Goal: Communication & Community: Answer question/provide support

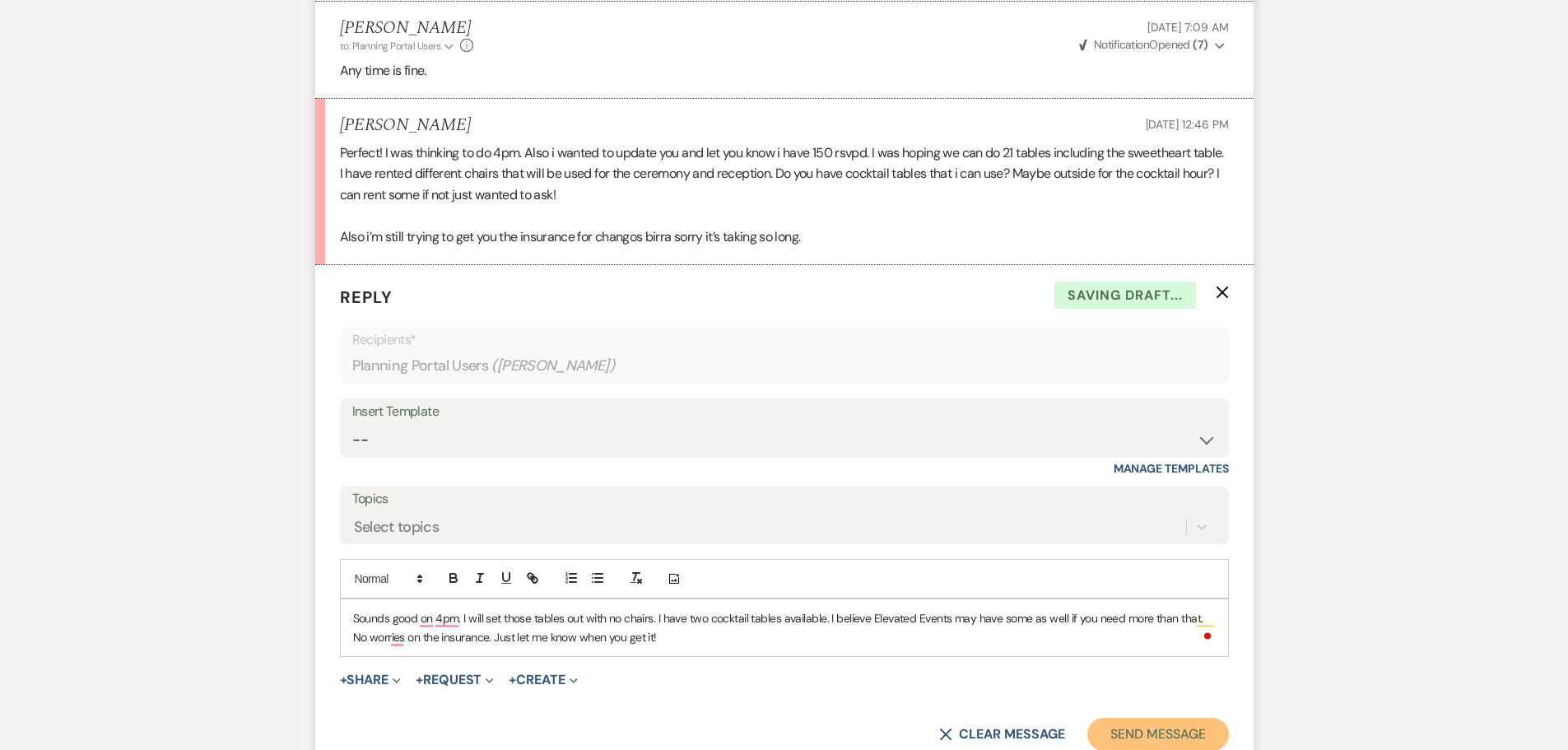
click at [1168, 736] on button "Send Message" at bounding box center [1157, 734] width 140 height 32
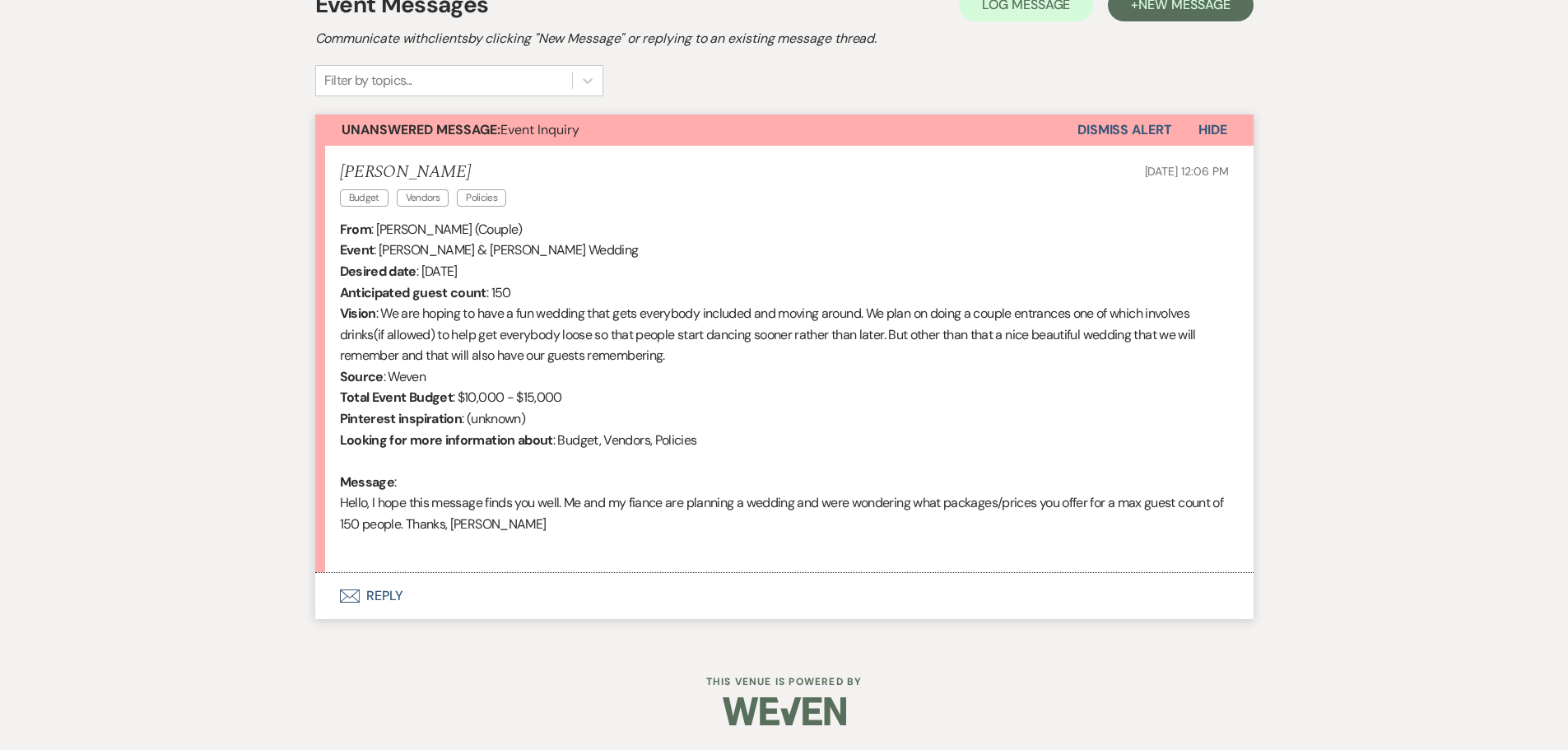
click at [381, 592] on button "Envelope Reply" at bounding box center [784, 595] width 938 height 46
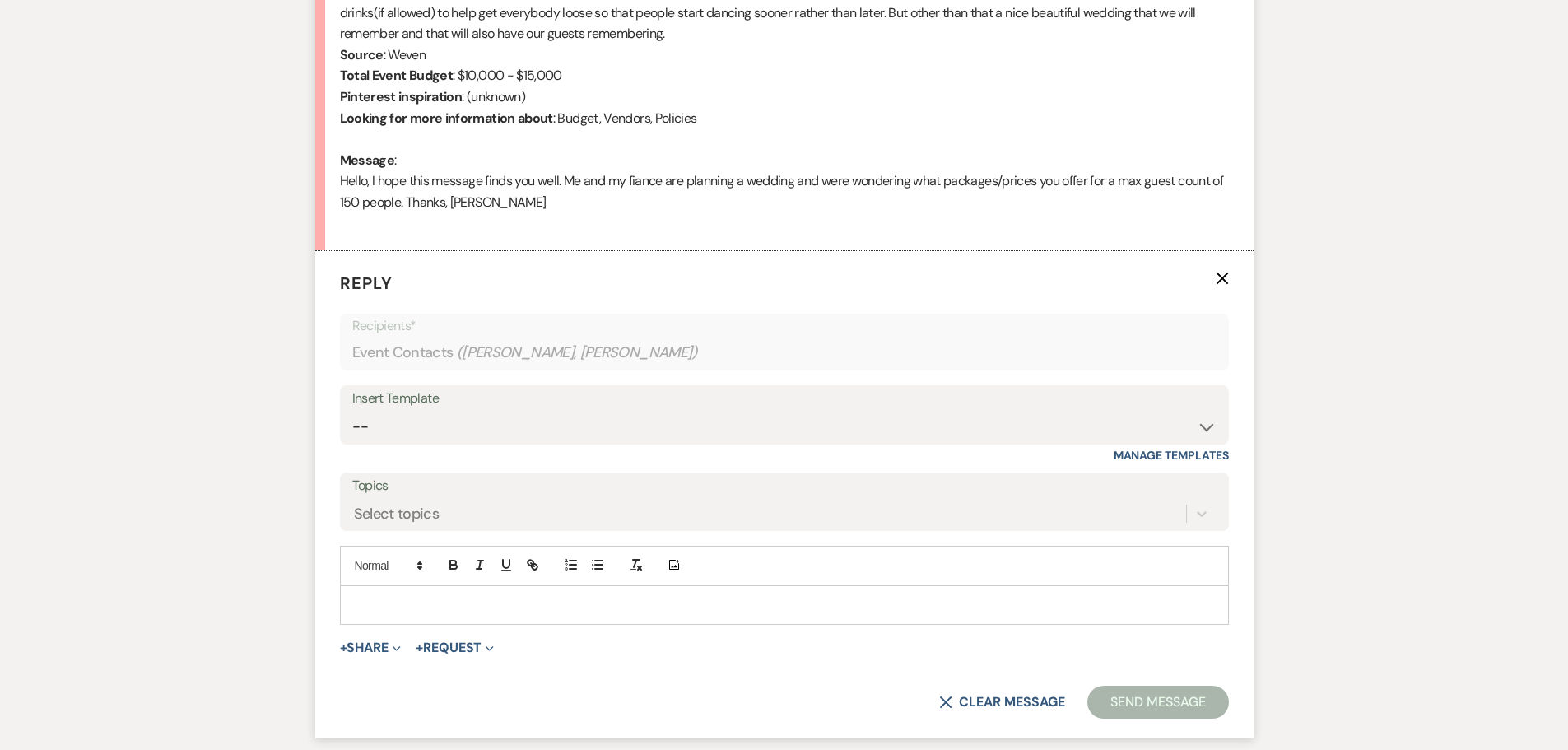
scroll to position [909, 0]
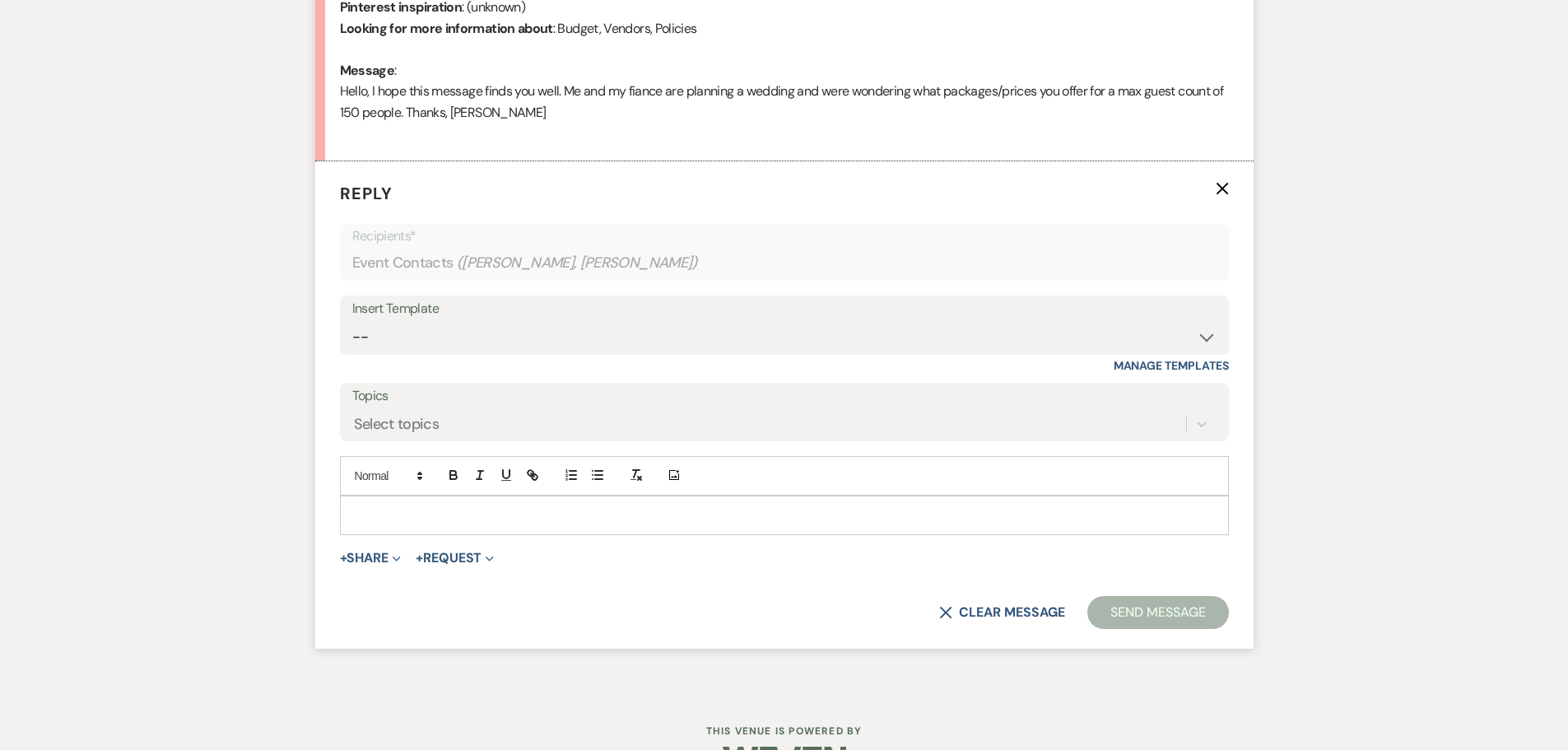
click at [442, 354] on div "Insert Template -- Weven Planning Portal Introduction (Booked Events) Initial I…" at bounding box center [784, 325] width 889 height 59
click at [438, 332] on select "-- Weven Planning Portal Introduction (Booked Events) Initial Inquiry Response …" at bounding box center [784, 337] width 864 height 32
select select "2334"
click at [352, 321] on select "-- Weven Planning Portal Introduction (Booked Events) Initial Inquiry Response …" at bounding box center [784, 337] width 864 height 32
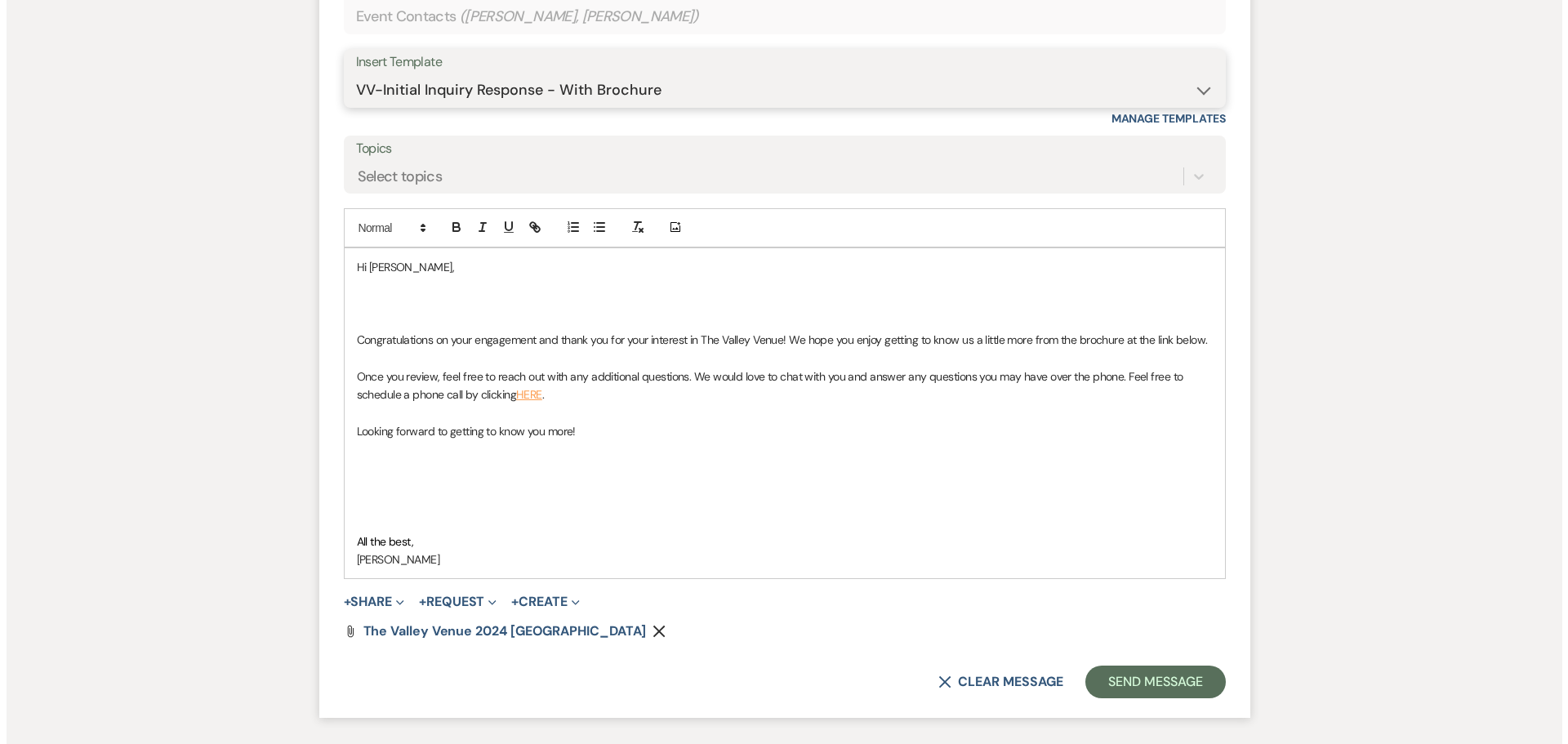
scroll to position [1147, 0]
drag, startPoint x: 473, startPoint y: 394, endPoint x: 457, endPoint y: 397, distance: 16.3
click at [457, 397] on p "Once you review, feel free to reach out with any additional questions. We would…" at bounding box center [778, 384] width 856 height 37
click at [647, 631] on use "button" at bounding box center [652, 630] width 12 height 12
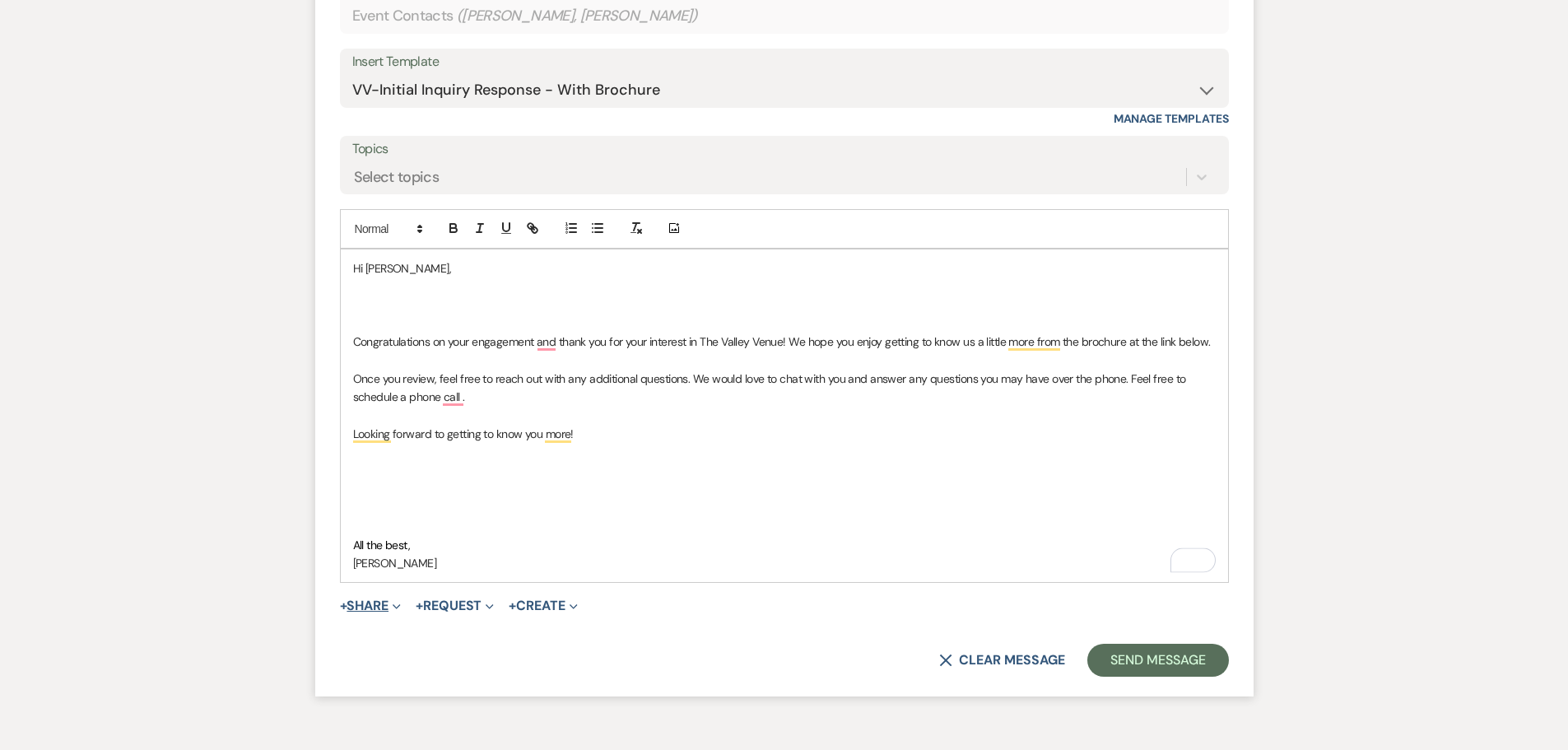
click at [396, 601] on span "Expand" at bounding box center [394, 605] width 12 height 17
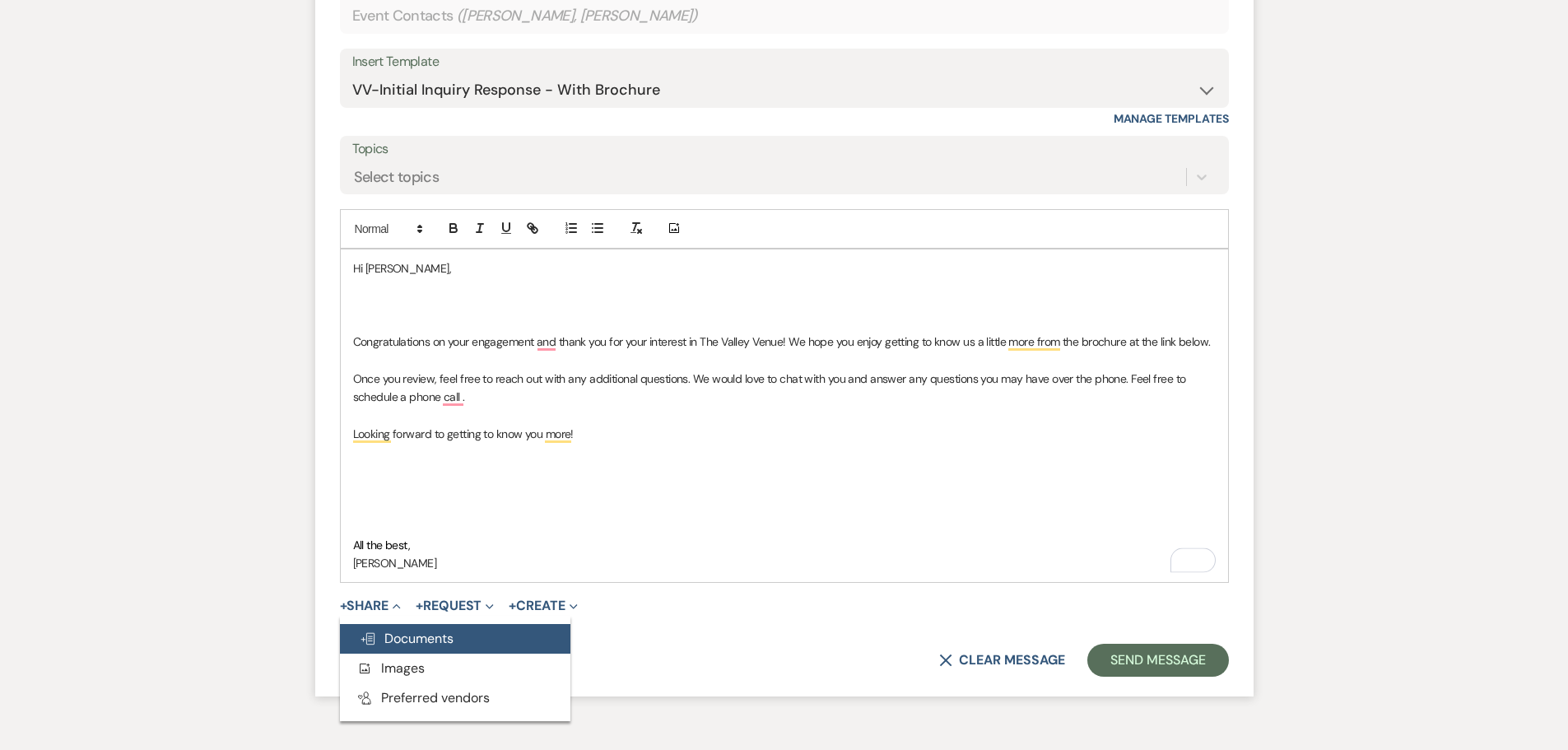
click at [426, 636] on span "Doc Upload Documents" at bounding box center [407, 638] width 94 height 17
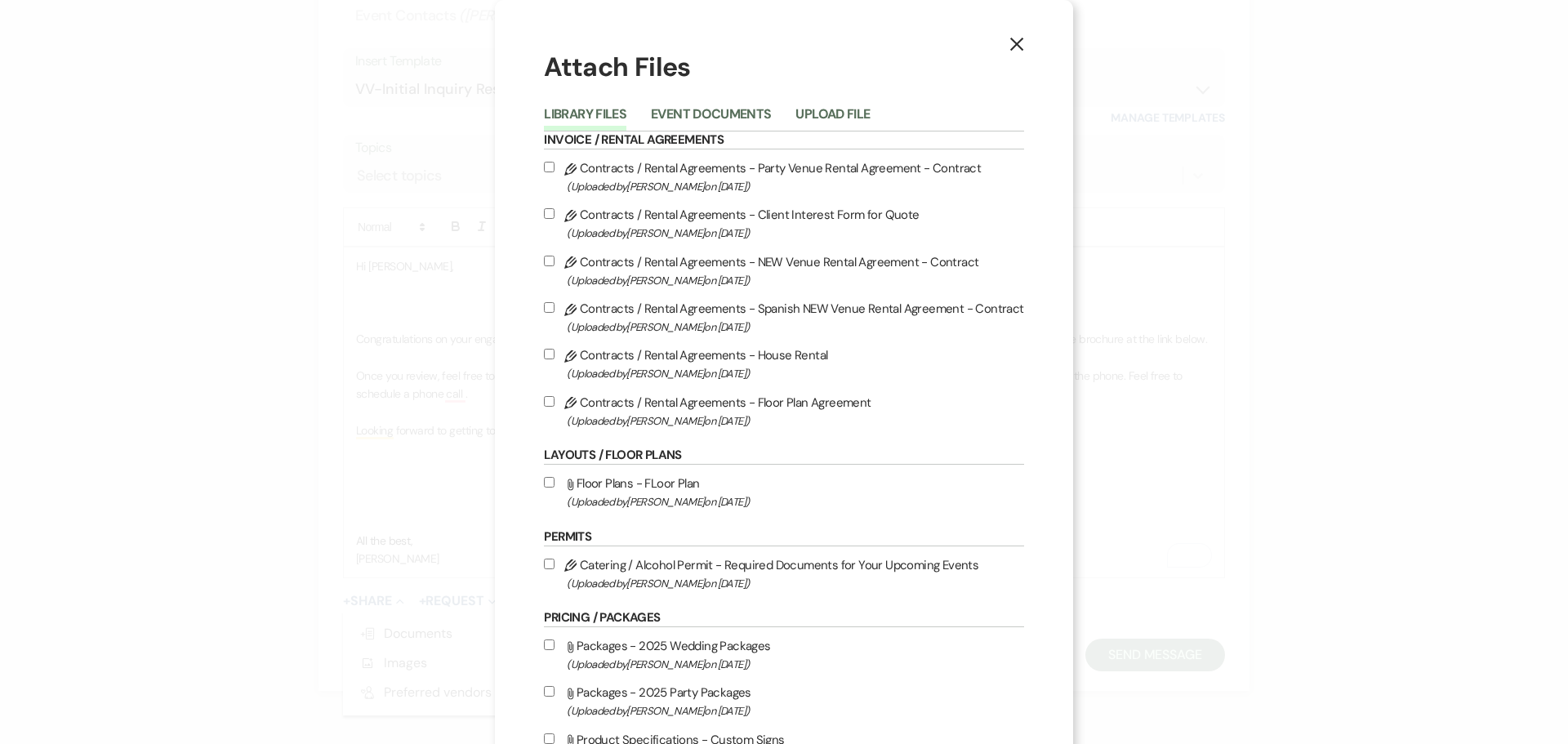
click at [548, 640] on input "Attach File Packages - 2025 Wedding Packages (Uploaded by [PERSON_NAME] on [DAT…" at bounding box center [548, 644] width 10 height 10
checkbox input "true"
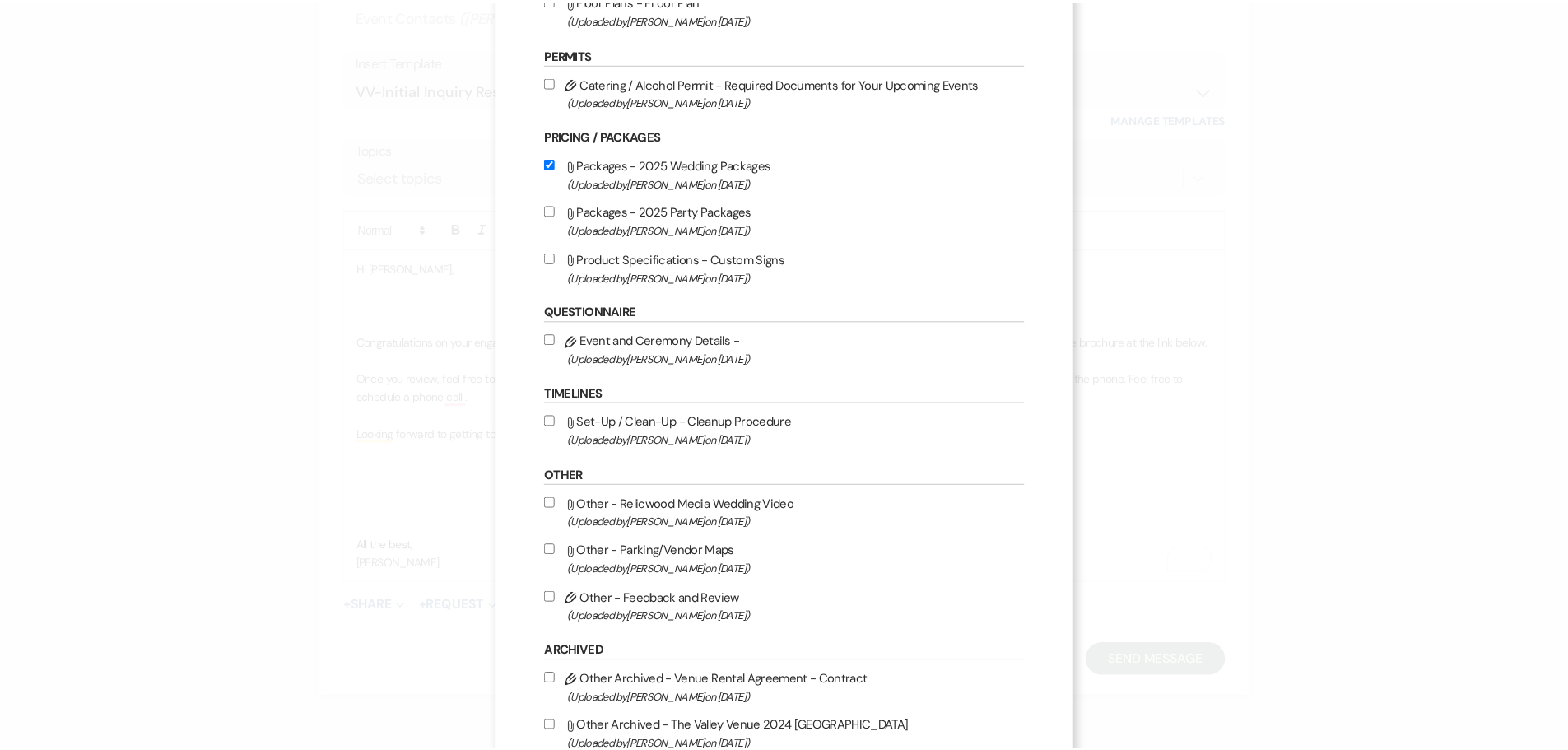
scroll to position [638, 0]
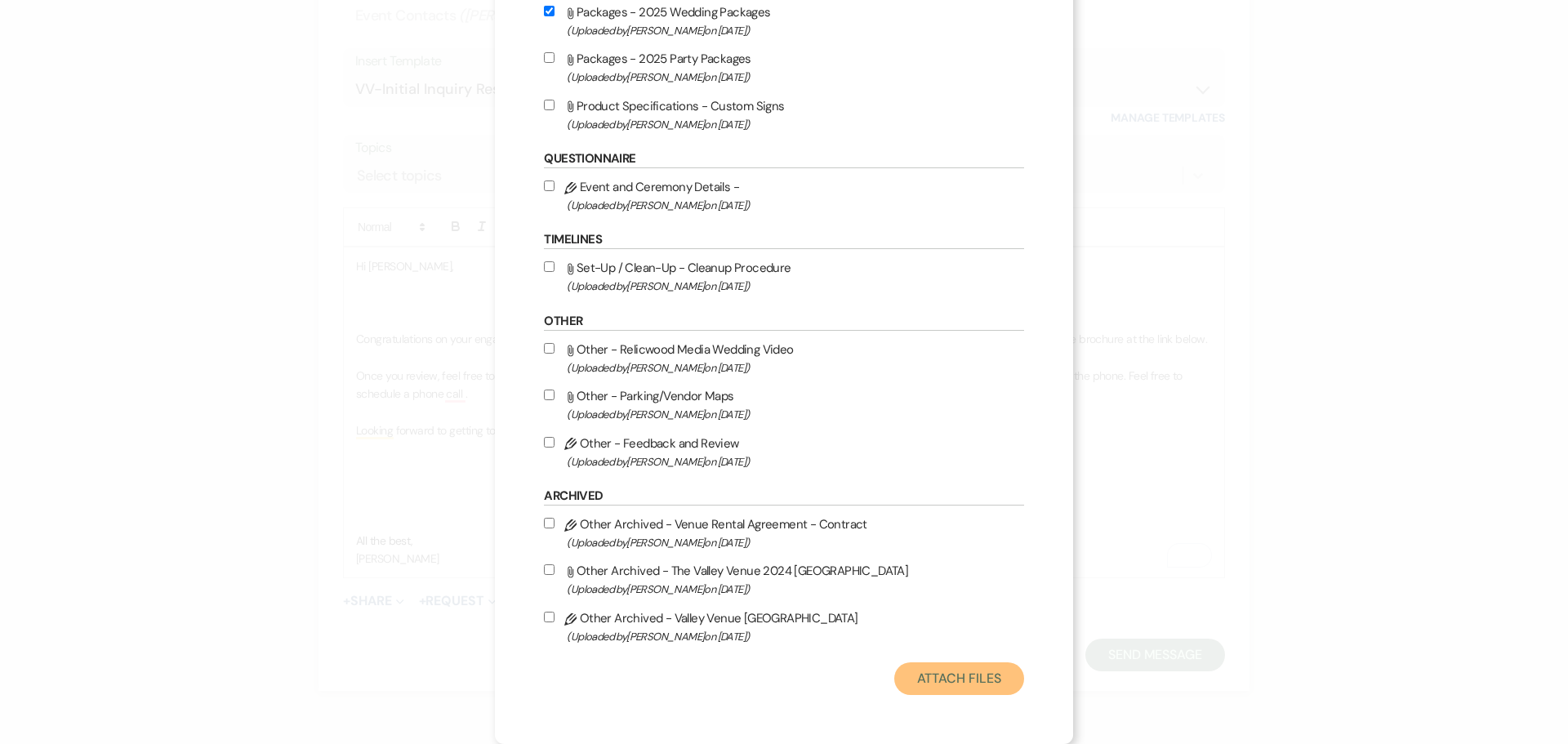
click at [969, 670] on button "Attach Files" at bounding box center [958, 678] width 130 height 32
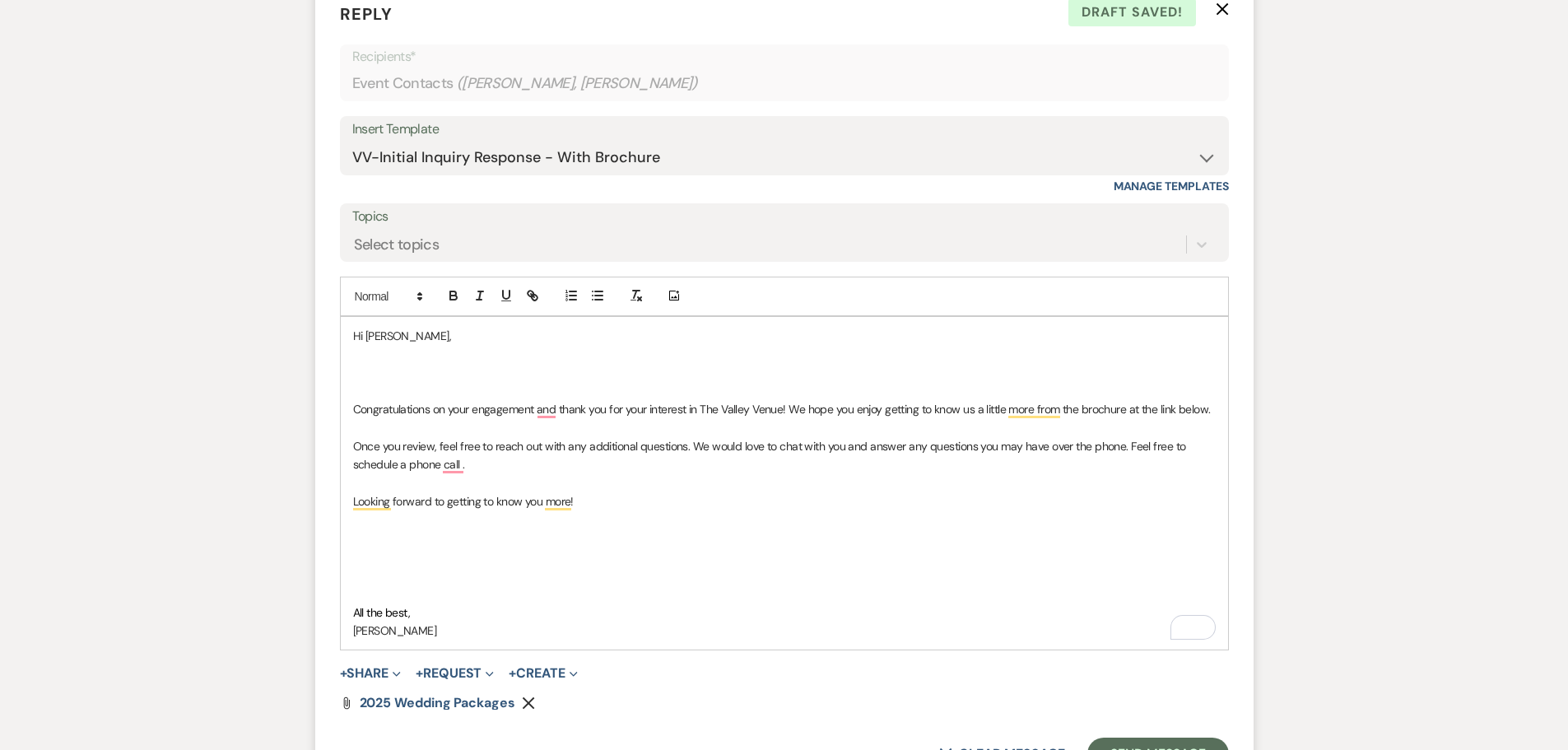
scroll to position [1239, 0]
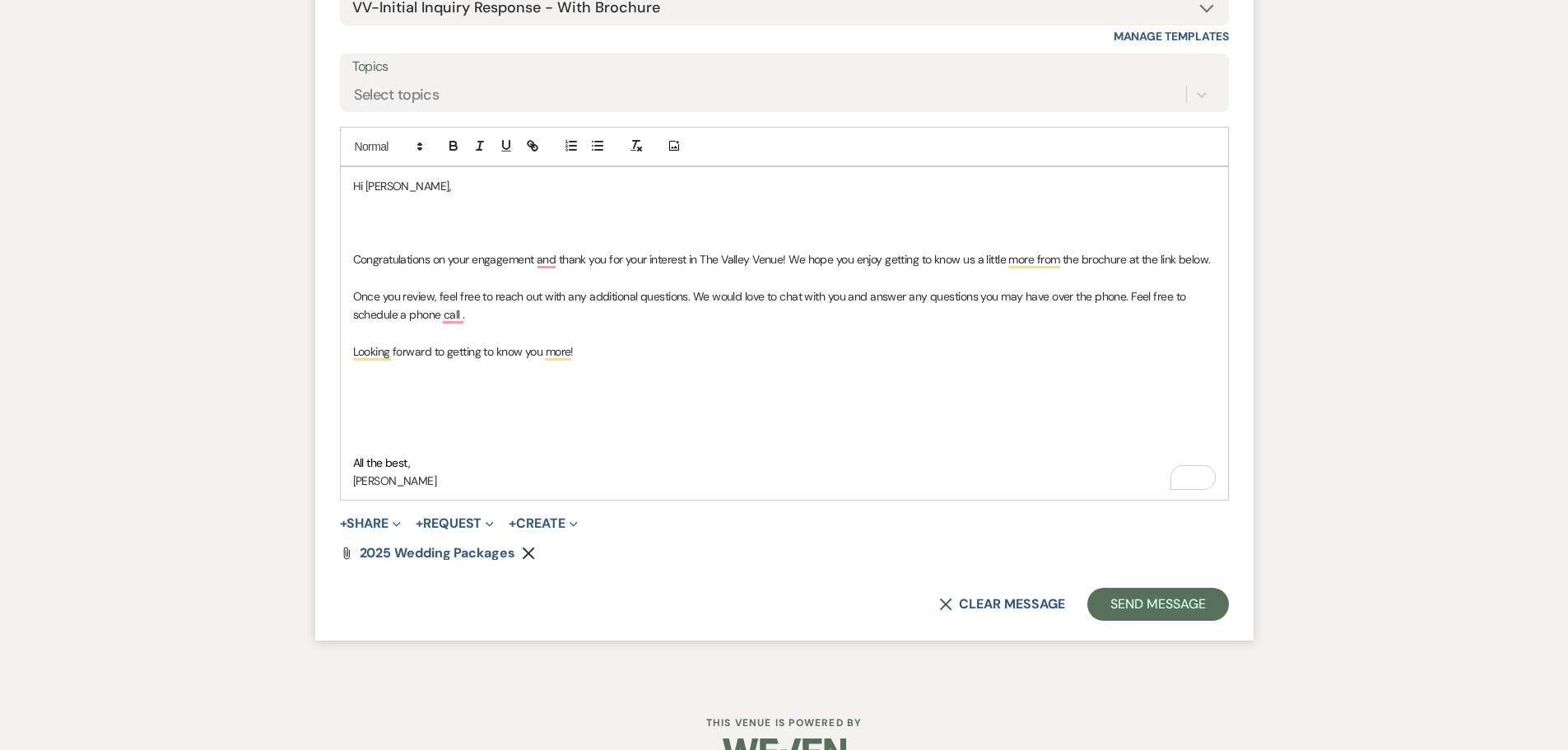
click at [505, 322] on p "Once you review, feel free to reach out with any additional questions. We would…" at bounding box center [784, 305] width 863 height 37
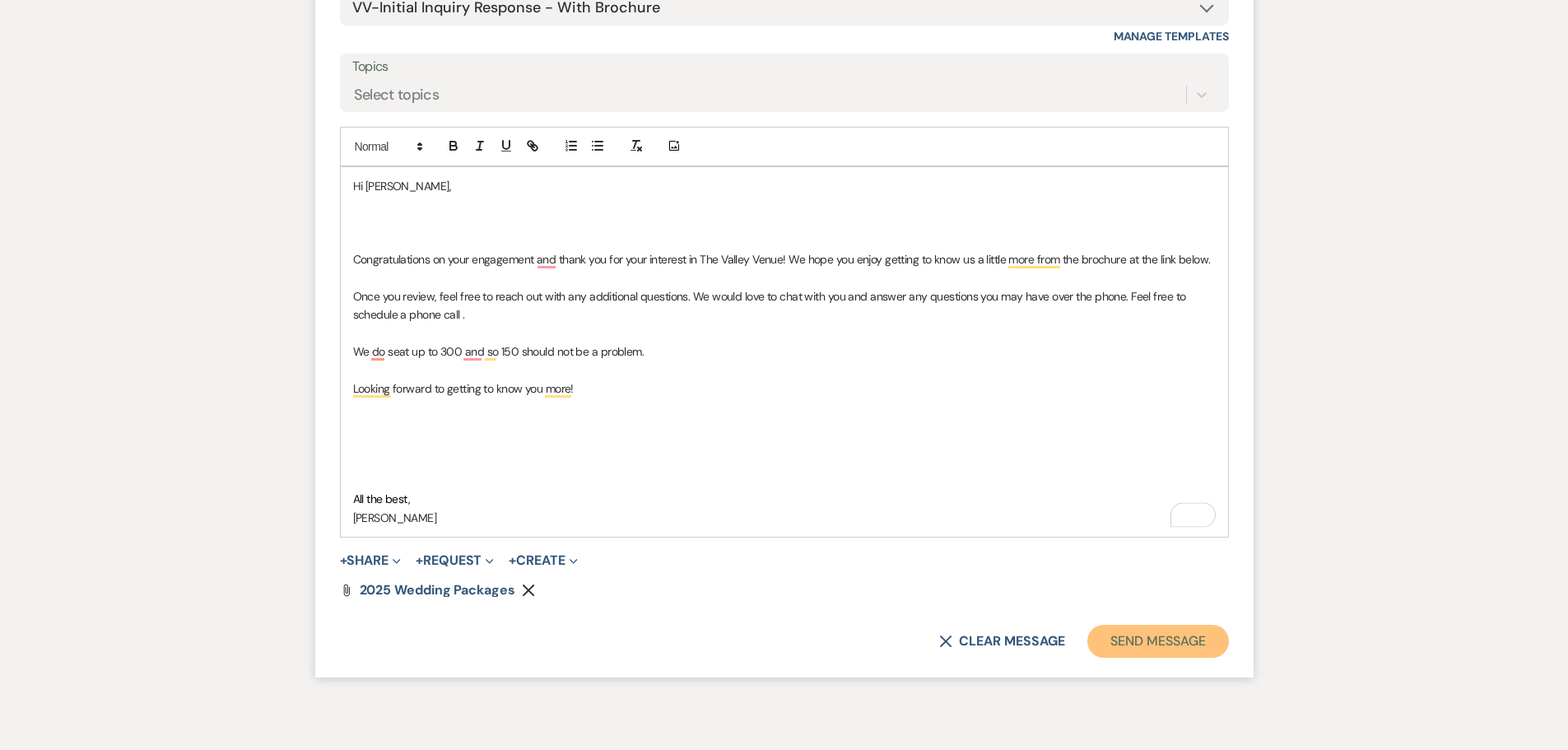
click at [1173, 657] on button "Send Message" at bounding box center [1157, 640] width 140 height 32
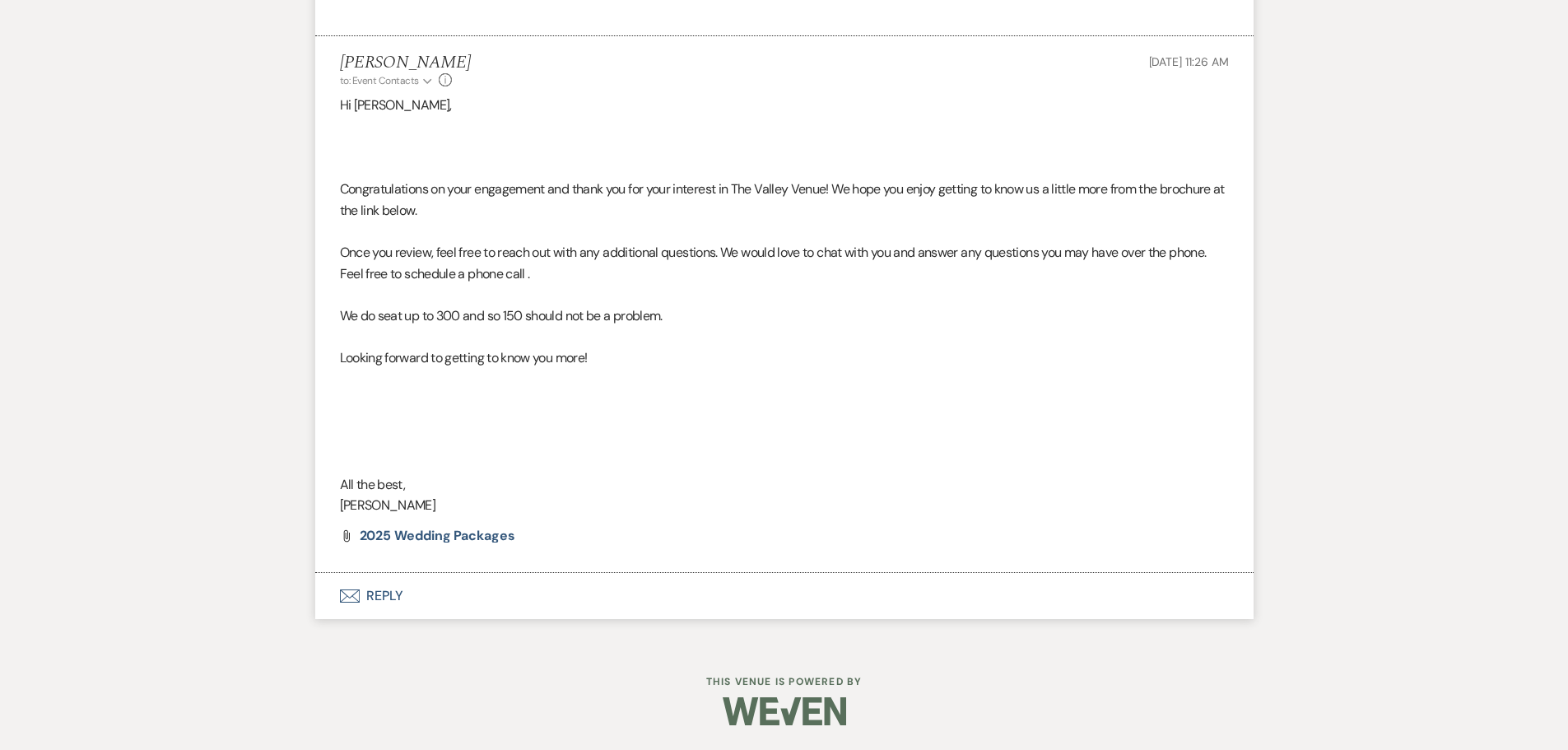
scroll to position [1034, 0]
